Goal: Use online tool/utility: Utilize a website feature to perform a specific function

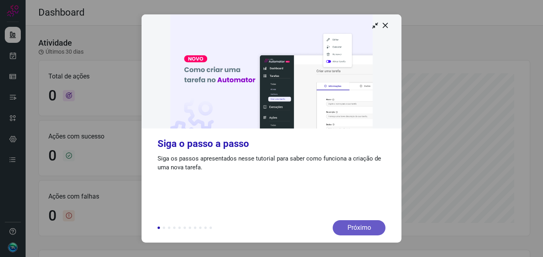
click at [369, 229] on div "Próximo" at bounding box center [359, 227] width 53 height 15
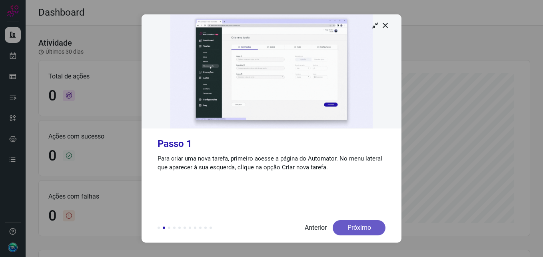
click at [369, 227] on div "Próximo" at bounding box center [359, 227] width 53 height 15
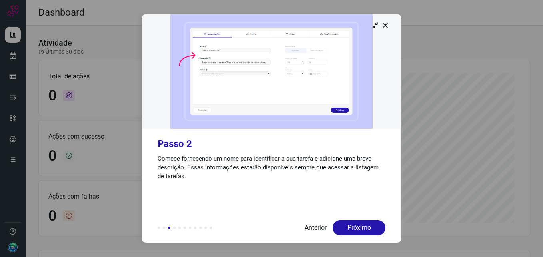
click at [369, 227] on div "Próximo" at bounding box center [359, 227] width 53 height 15
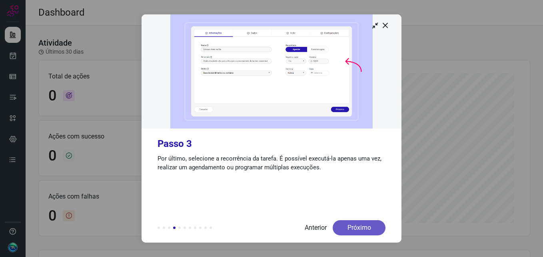
click at [370, 227] on div "Próximo" at bounding box center [359, 227] width 53 height 15
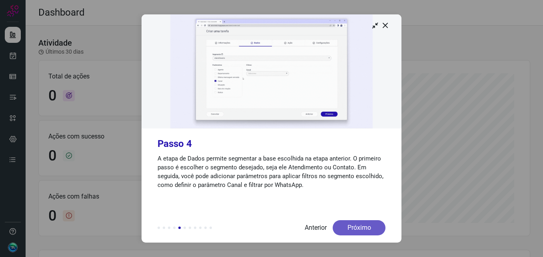
click at [371, 224] on div "Próximo" at bounding box center [359, 227] width 53 height 15
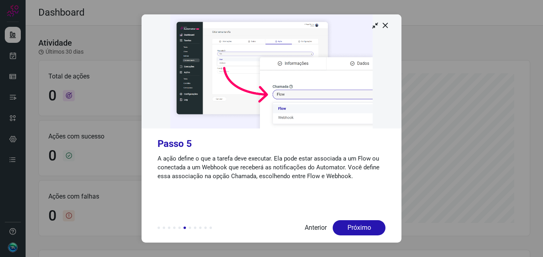
click at [371, 224] on div "Próximo" at bounding box center [359, 227] width 53 height 15
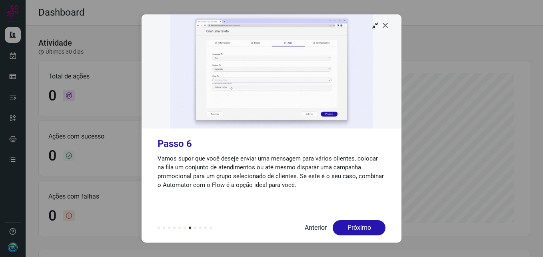
click at [386, 27] on icon at bounding box center [386, 25] width 8 height 8
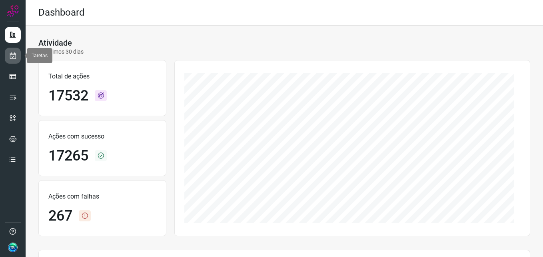
click at [11, 55] on icon at bounding box center [13, 56] width 8 height 8
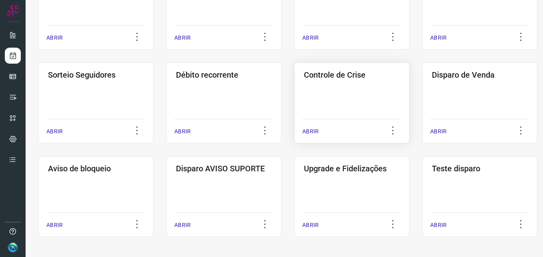
click at [316, 106] on div "Controle de Crise ABRIR" at bounding box center [351, 102] width 115 height 81
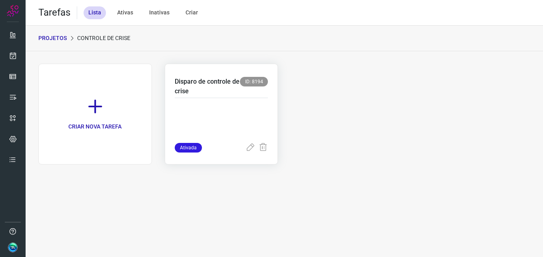
click at [202, 108] on p at bounding box center [222, 123] width 94 height 40
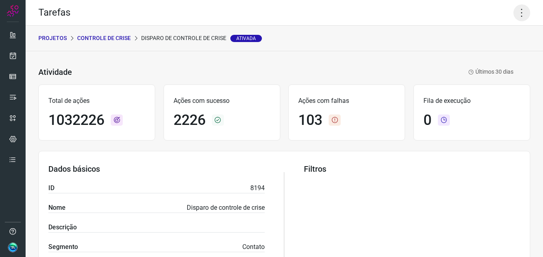
click at [514, 18] on icon at bounding box center [522, 12] width 17 height 17
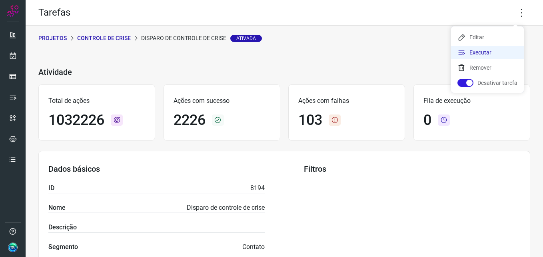
click at [494, 50] on li "Executar" at bounding box center [487, 52] width 73 height 13
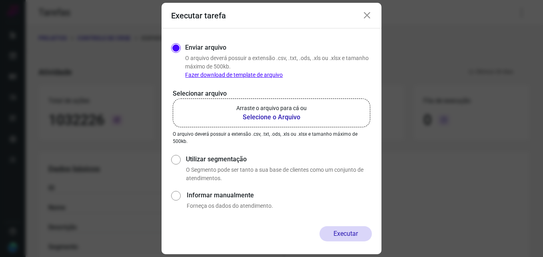
click at [244, 76] on link "Fazer download de template de arquivo" at bounding box center [234, 75] width 98 height 6
click at [249, 74] on link "Fazer download de template de arquivo" at bounding box center [234, 75] width 98 height 6
drag, startPoint x: 252, startPoint y: 72, endPoint x: 294, endPoint y: 51, distance: 46.3
click at [294, 51] on div "Enviar arquivo O arquivo deverá possuir a extensão .csv, .txt, .ods, .xls ou .x…" at bounding box center [277, 61] width 190 height 36
click at [364, 18] on icon at bounding box center [367, 16] width 10 height 10
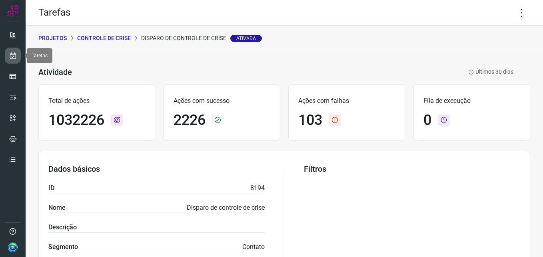
click at [12, 54] on icon at bounding box center [13, 56] width 8 height 8
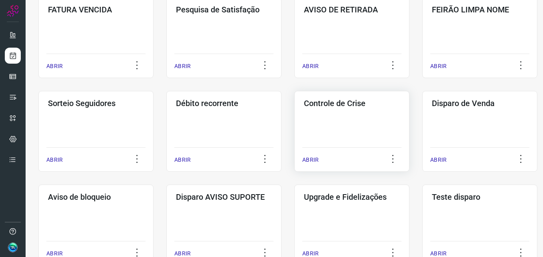
click at [331, 119] on div "Controle de Crise ABRIR" at bounding box center [351, 131] width 115 height 81
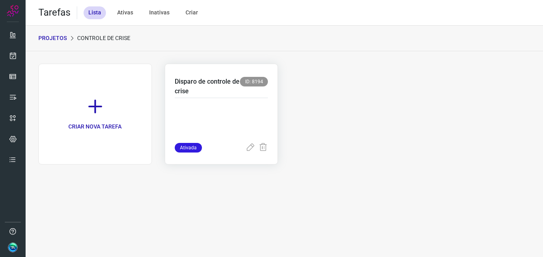
click at [208, 95] on p "Disparo de controle de crise" at bounding box center [208, 86] width 66 height 19
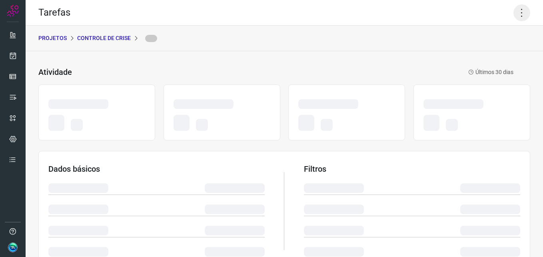
click at [514, 14] on icon at bounding box center [522, 12] width 17 height 17
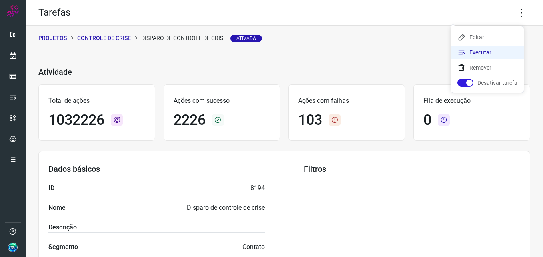
click at [484, 50] on li "Executar" at bounding box center [487, 52] width 73 height 13
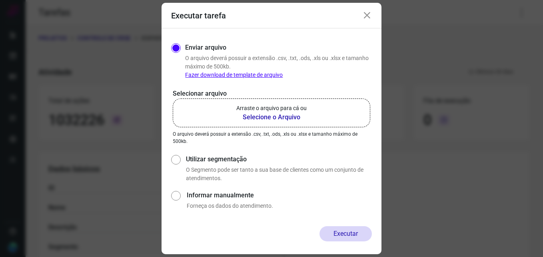
click at [262, 114] on b "Selecione o Arquivo" at bounding box center [271, 117] width 70 height 10
click at [0, 0] on input "Arraste o arquivo para cá ou Selecione o Arquivo" at bounding box center [0, 0] width 0 height 0
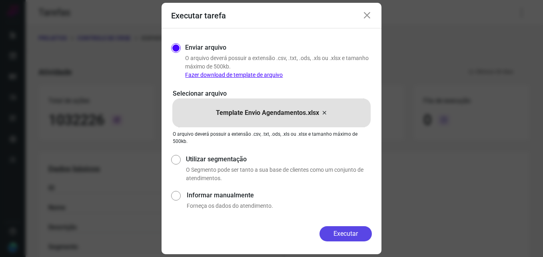
click at [344, 230] on button "Executar" at bounding box center [346, 233] width 52 height 15
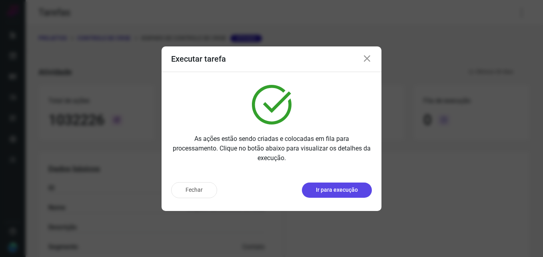
click at [328, 191] on p "Ir para execução" at bounding box center [337, 190] width 42 height 8
